Goal: Information Seeking & Learning: Learn about a topic

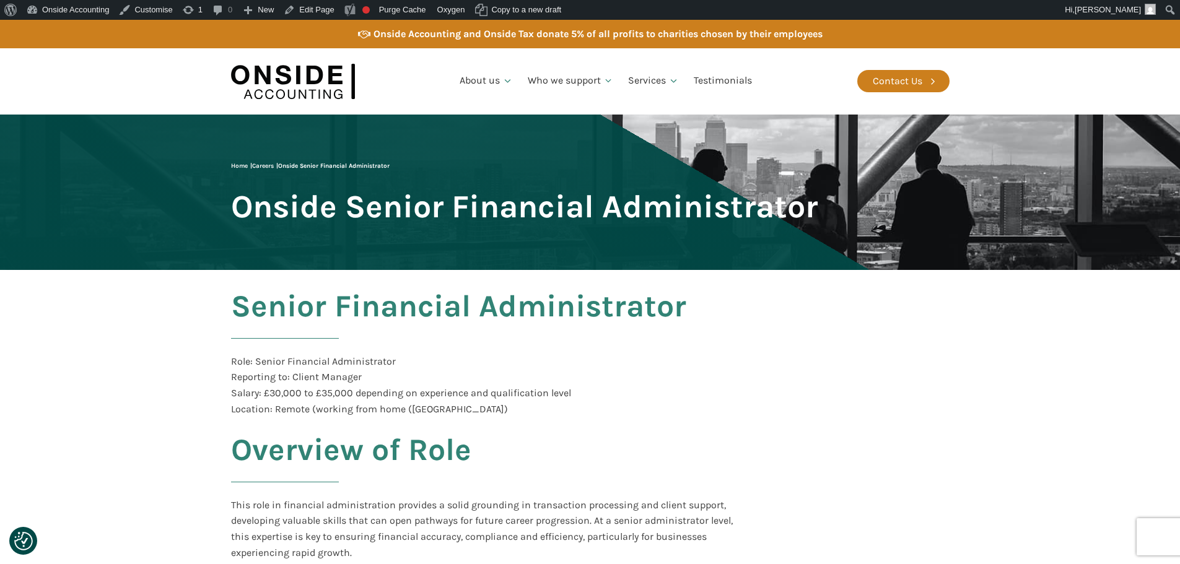
click at [339, 204] on span "Onside Senior Financial Administrator" at bounding box center [524, 207] width 587 height 34
click at [347, 204] on span "Onside Senior Financial Administrator" at bounding box center [524, 207] width 587 height 34
click at [293, 9] on link "Edit Page" at bounding box center [309, 10] width 60 height 20
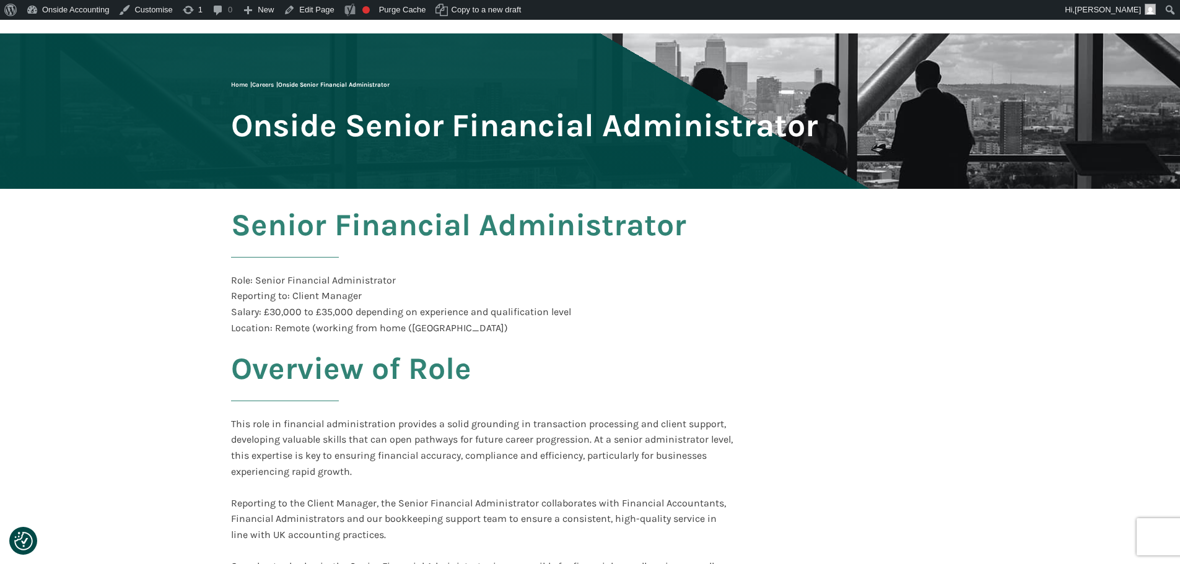
scroll to position [62, 0]
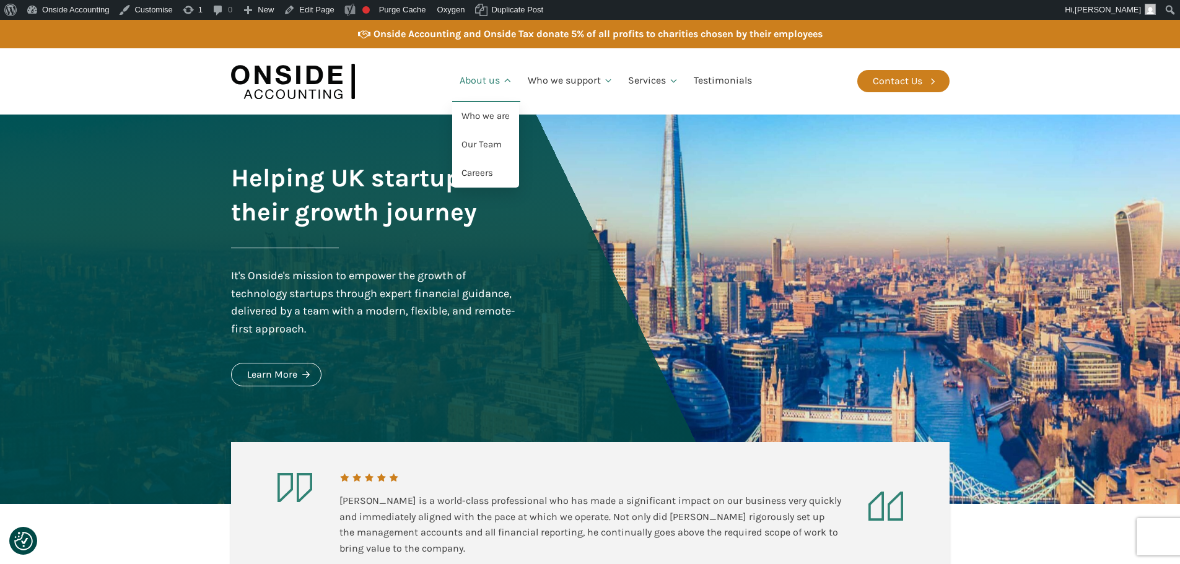
click at [486, 81] on link "About us" at bounding box center [486, 81] width 68 height 42
click at [491, 178] on link "Careers" at bounding box center [485, 173] width 67 height 28
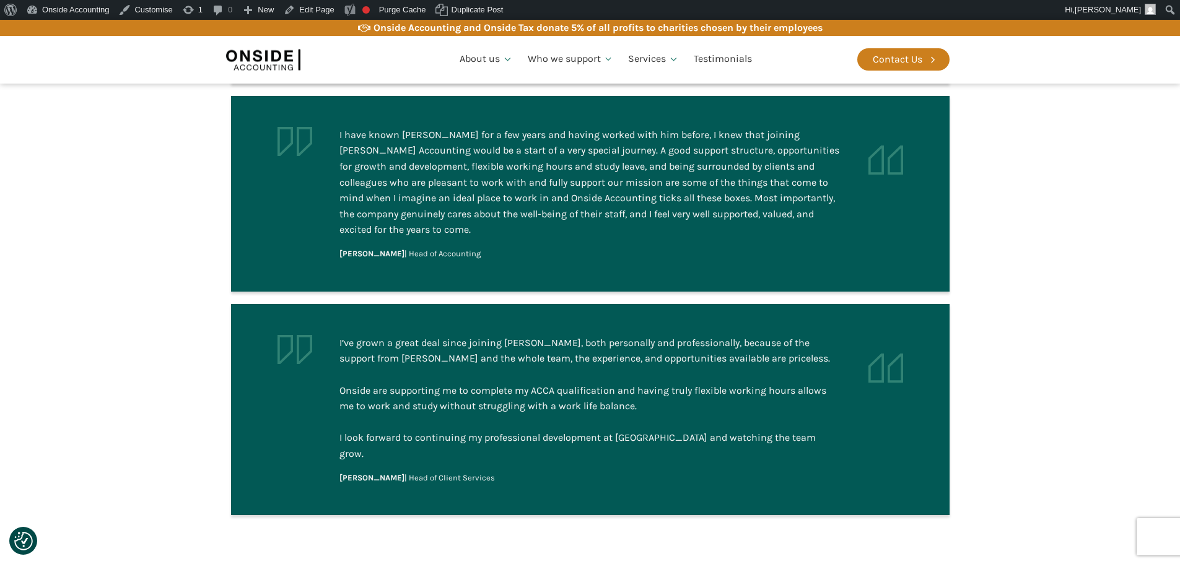
scroll to position [1363, 0]
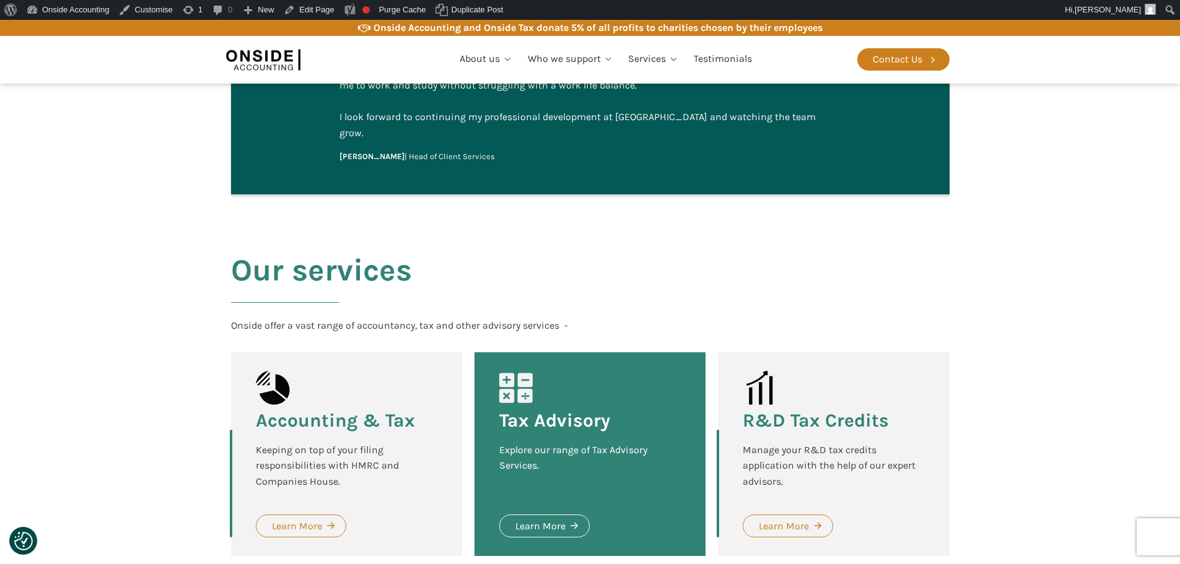
scroll to position [1363, 0]
